Goal: Check status: Check status

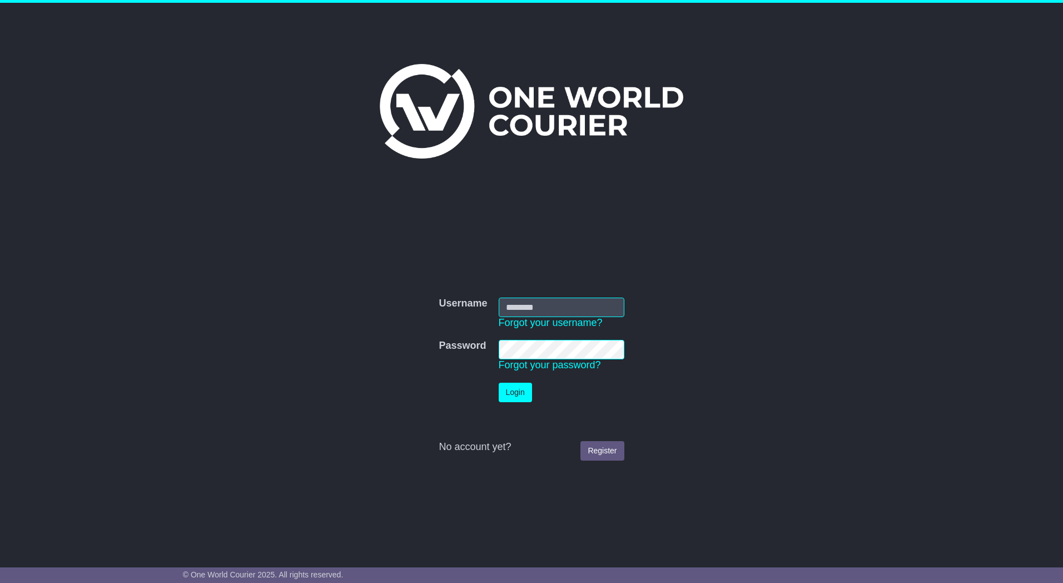
type input "*********"
click at [509, 395] on button "Login" at bounding box center [515, 392] width 33 height 19
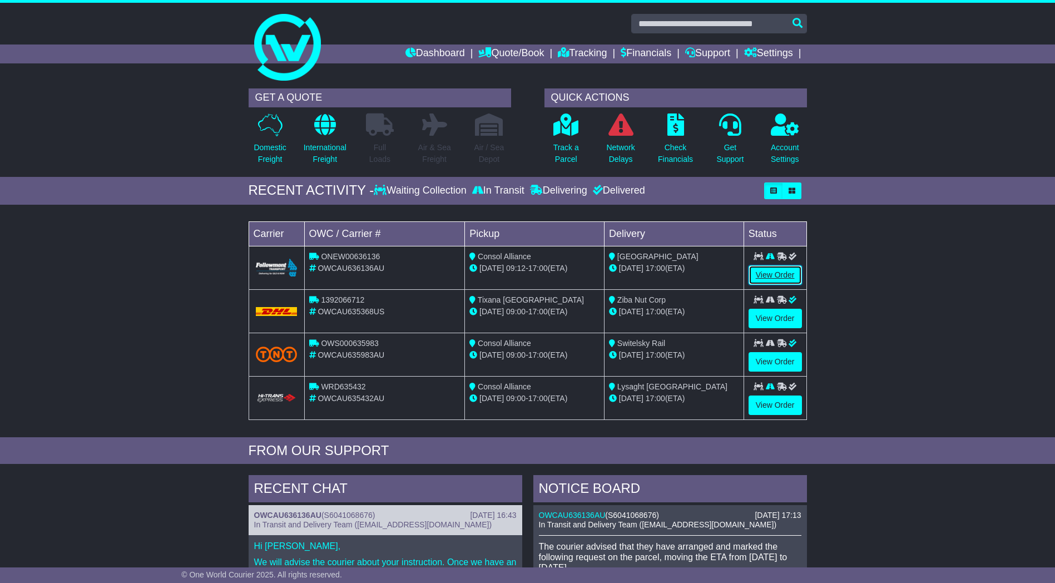
click at [776, 274] on link "View Order" at bounding box center [775, 274] width 53 height 19
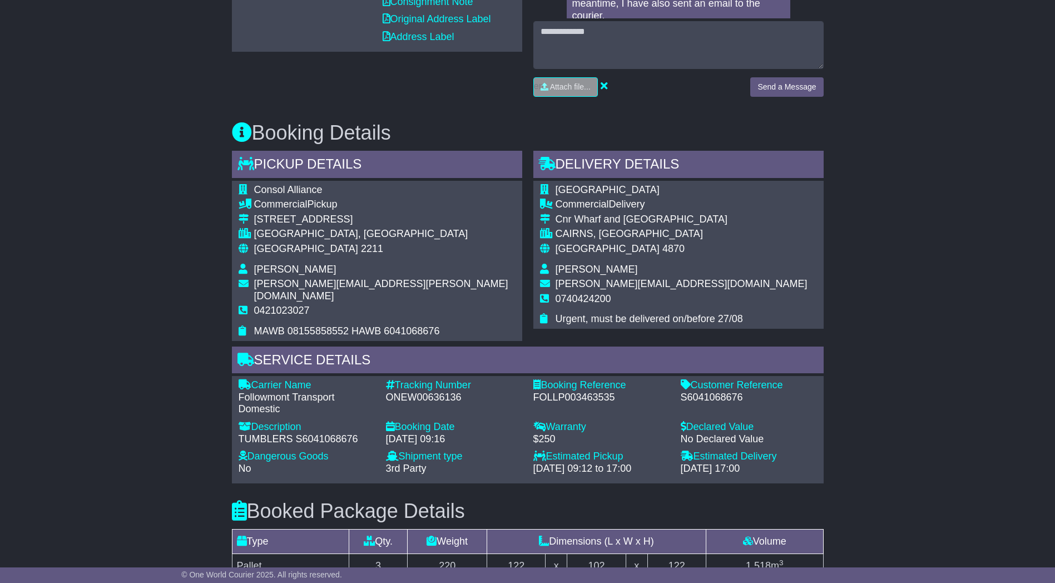
scroll to position [222, 0]
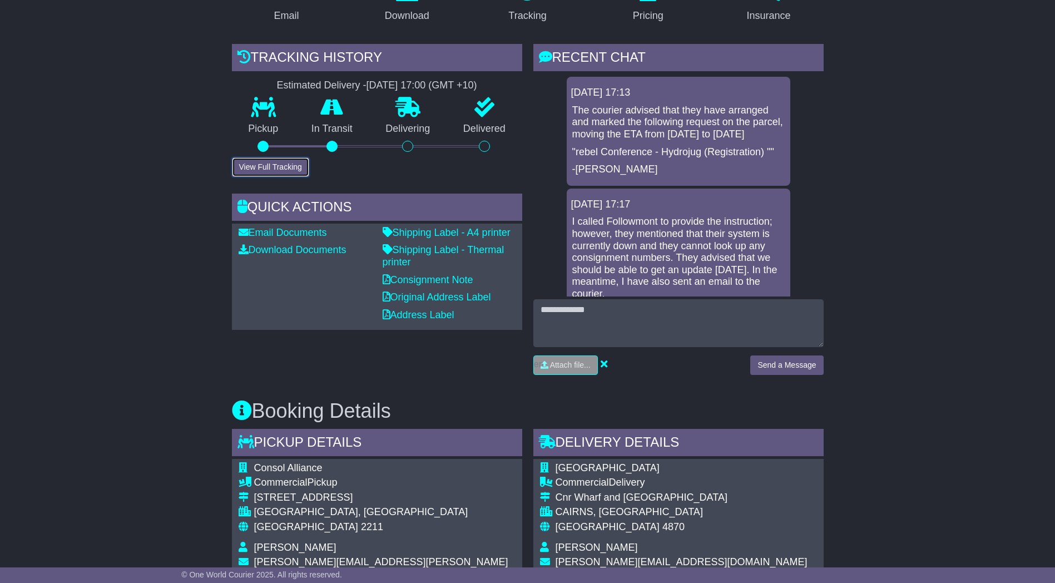
click at [250, 174] on button "View Full Tracking" at bounding box center [270, 166] width 77 height 19
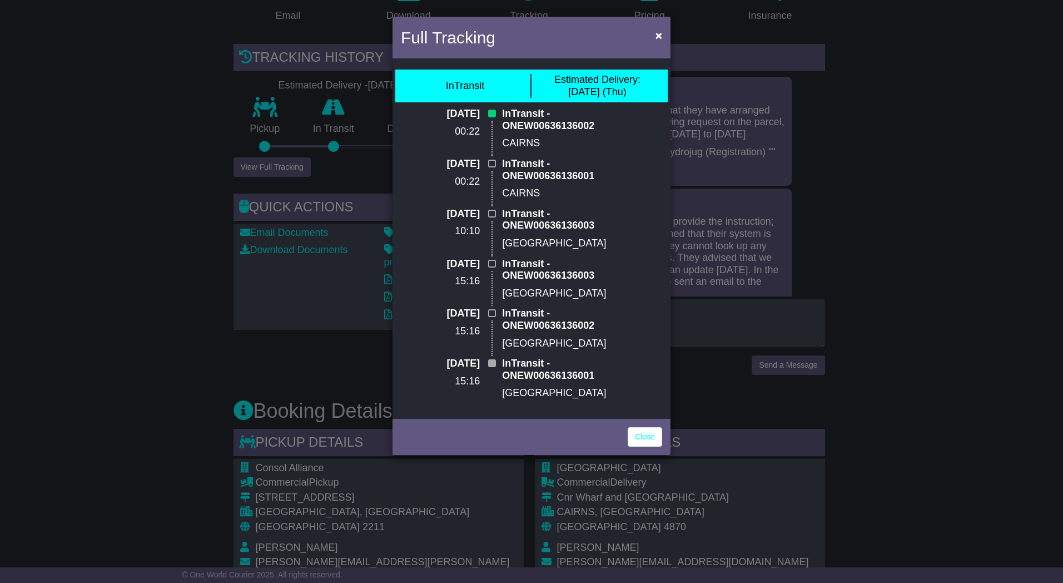
click at [105, 222] on div "Full Tracking × InTransit Estimated Delivery: [DATE] (Thu) [DATE] 00:22 InTrans…" at bounding box center [531, 291] width 1063 height 583
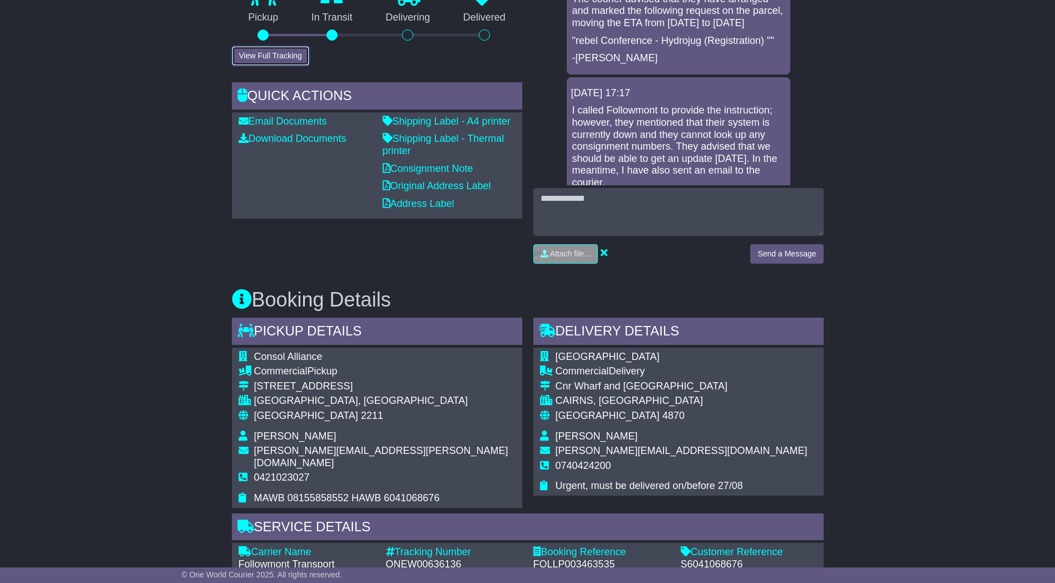
scroll to position [445, 0]
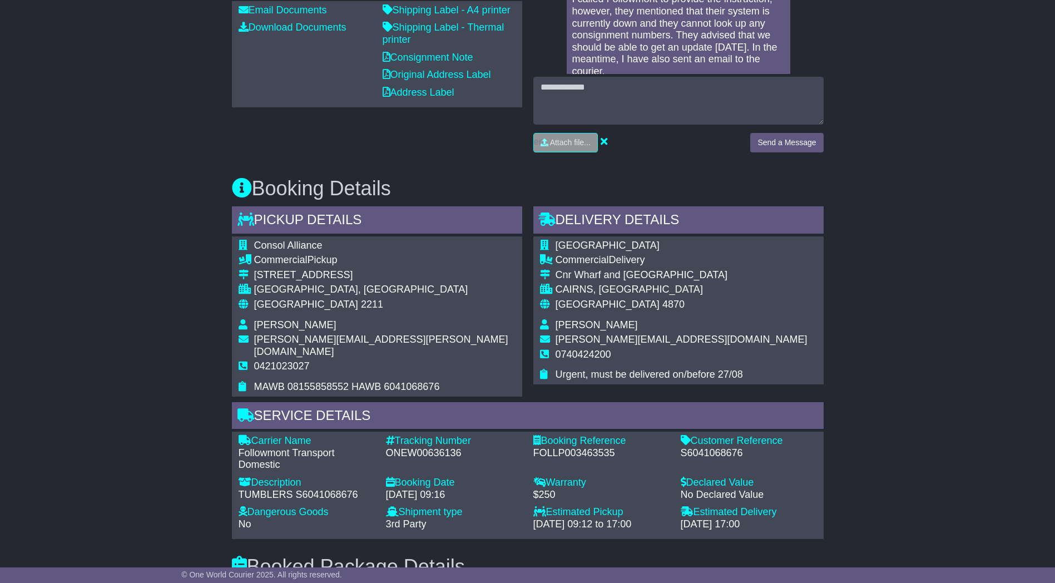
click at [420, 447] on div "ONEW00636136" at bounding box center [454, 453] width 136 height 12
copy div "ONEW00636136"
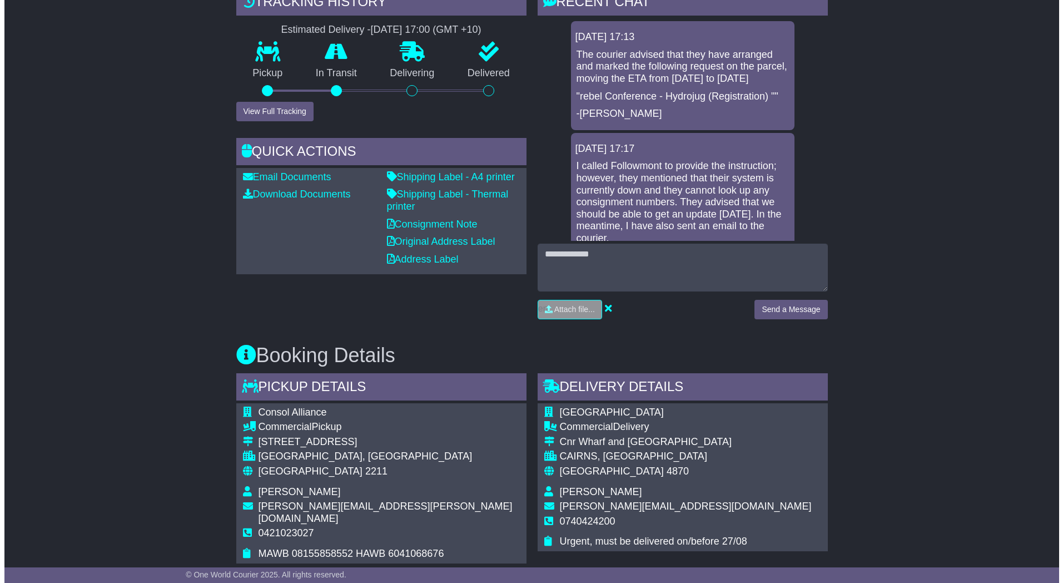
scroll to position [167, 0]
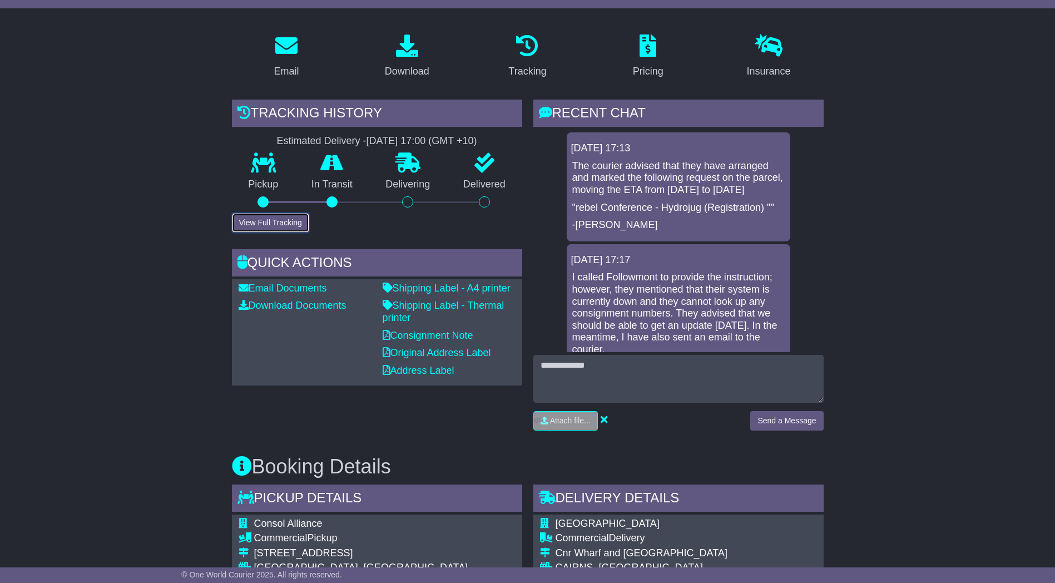
click at [275, 223] on button "View Full Tracking" at bounding box center [270, 222] width 77 height 19
